Goal: Entertainment & Leisure: Browse casually

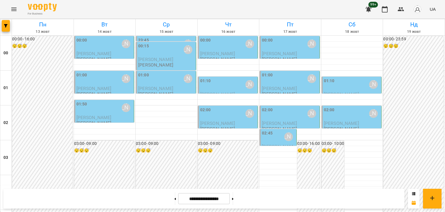
scroll to position [569, 0]
click at [13, 12] on icon "Menu" at bounding box center [13, 9] width 7 height 7
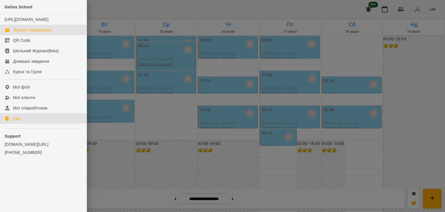
click at [20, 121] on div "Ігри" at bounding box center [16, 118] width 7 height 6
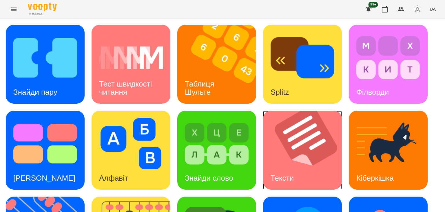
click at [311, 139] on img at bounding box center [306, 149] width 86 height 79
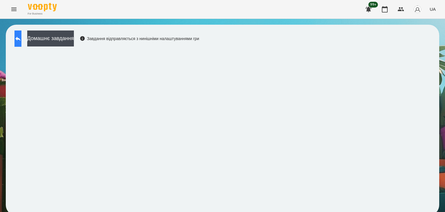
click at [21, 43] on button at bounding box center [17, 38] width 7 height 16
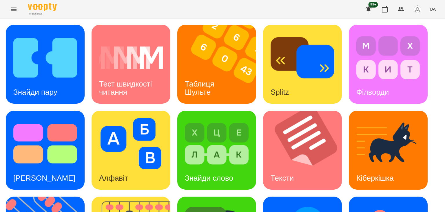
scroll to position [145, 0]
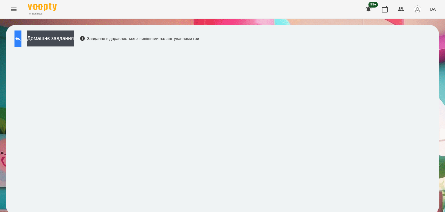
click at [20, 34] on button at bounding box center [17, 38] width 7 height 16
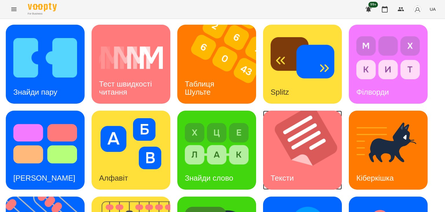
click at [306, 163] on img at bounding box center [306, 149] width 86 height 79
